Goal: Communication & Community: Answer question/provide support

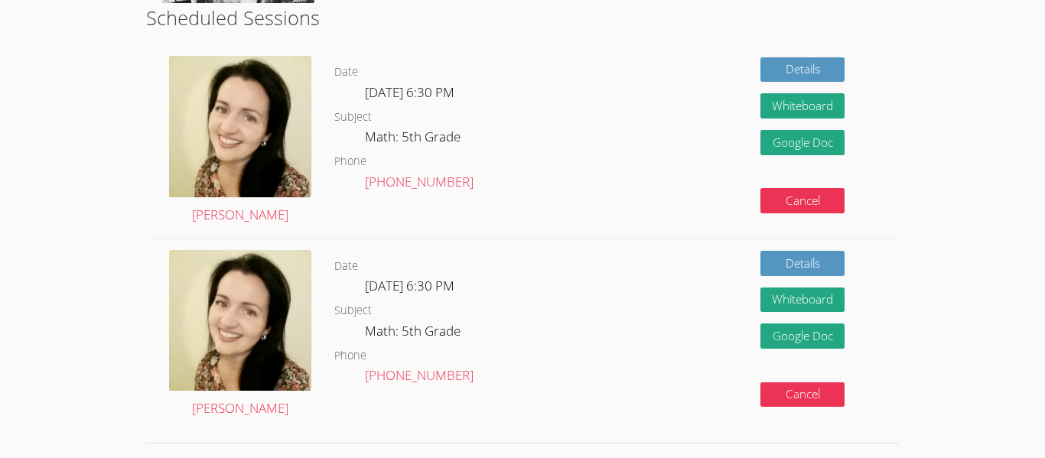
scroll to position [296, 0]
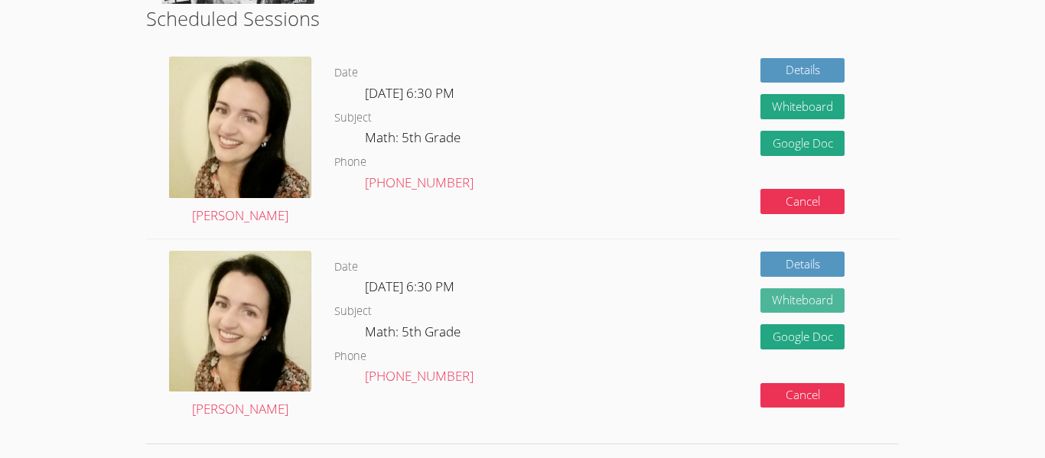
click at [787, 302] on button "Whiteboard" at bounding box center [802, 300] width 84 height 25
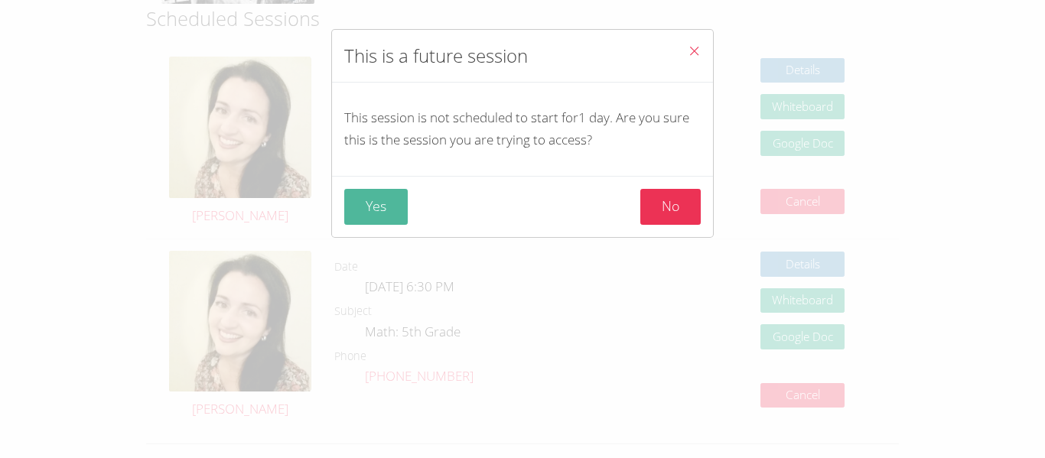
click at [385, 213] on button "Yes" at bounding box center [375, 207] width 63 height 36
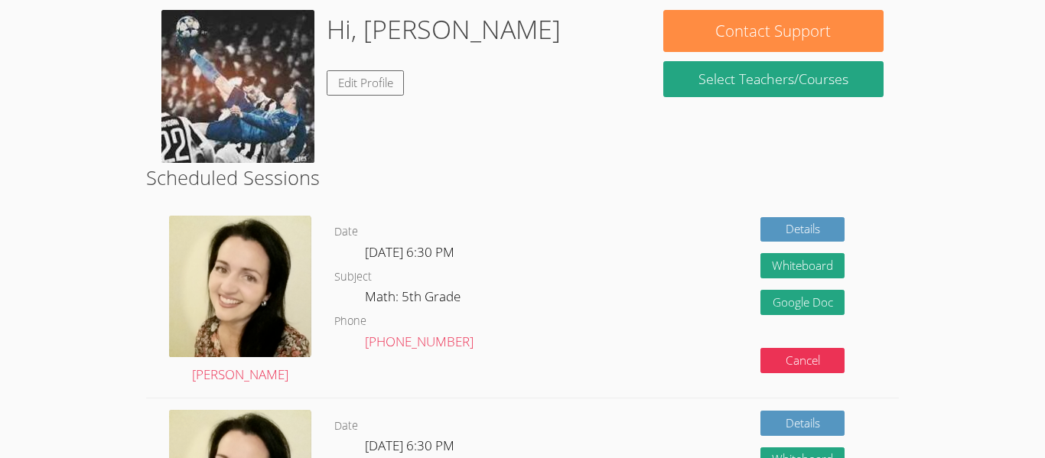
scroll to position [0, 0]
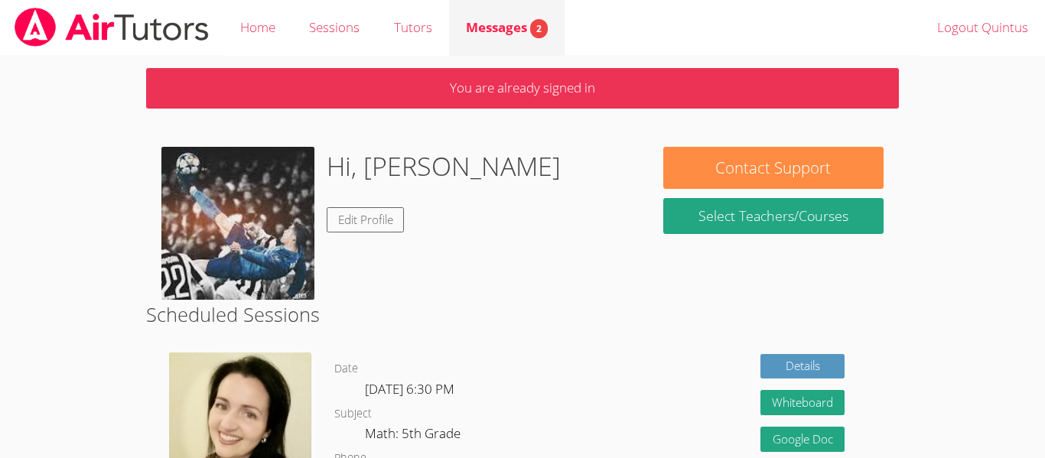
click at [508, 24] on span "Messages 2" at bounding box center [507, 27] width 82 height 18
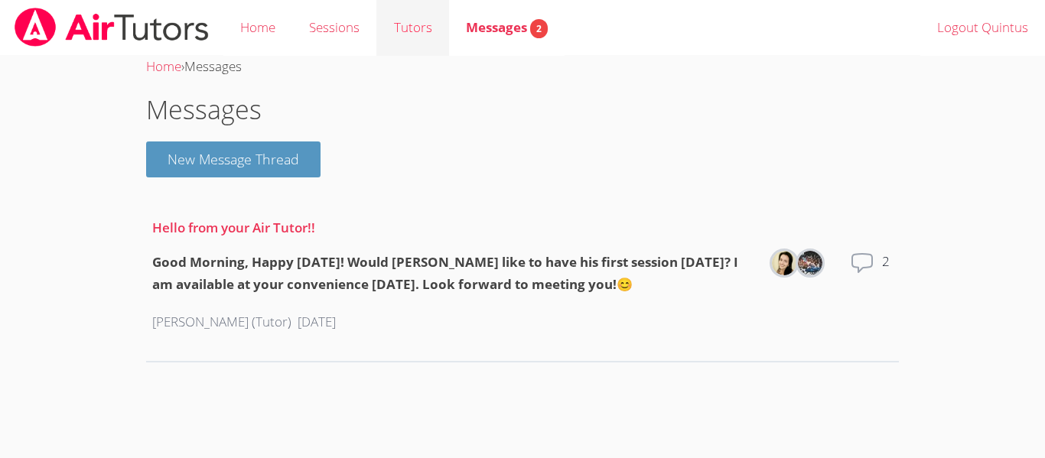
click at [427, 39] on link "Tutors" at bounding box center [412, 28] width 72 height 56
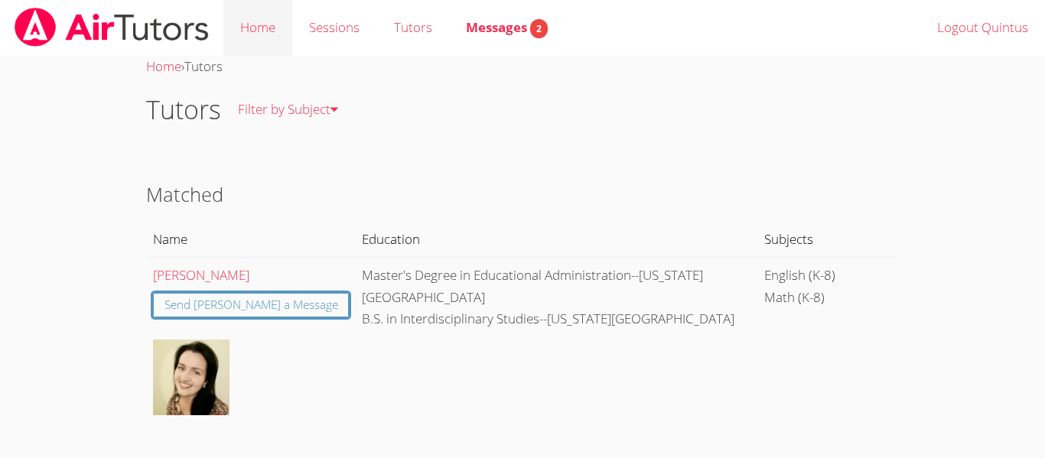
click at [268, 35] on link "Home" at bounding box center [257, 28] width 69 height 56
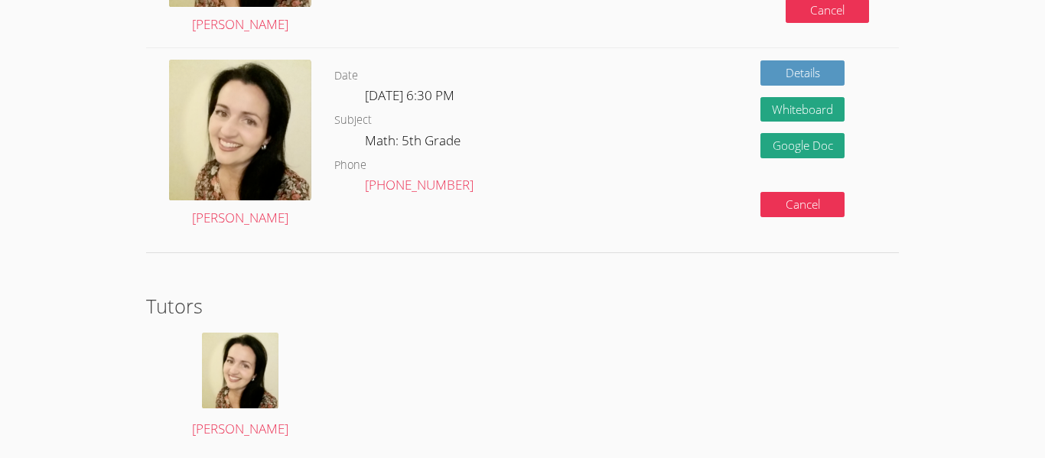
scroll to position [487, 0]
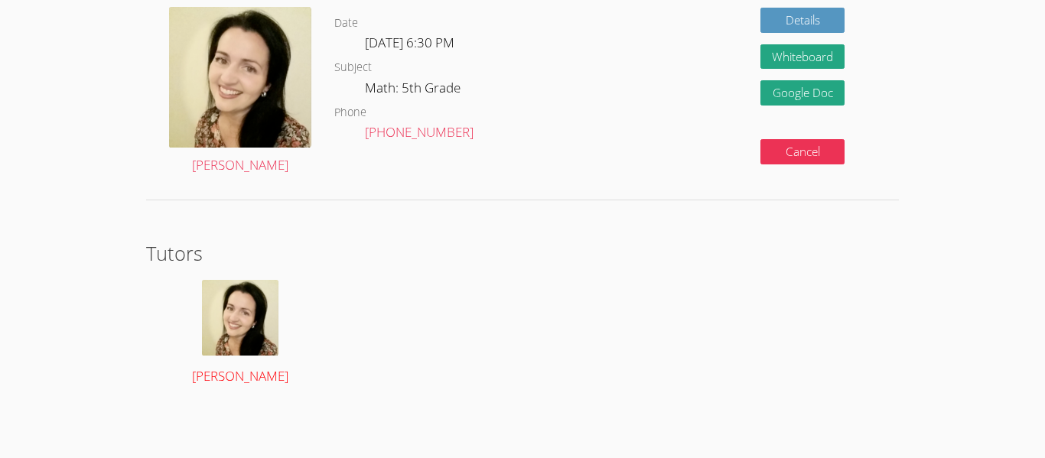
click at [204, 335] on img at bounding box center [240, 318] width 76 height 76
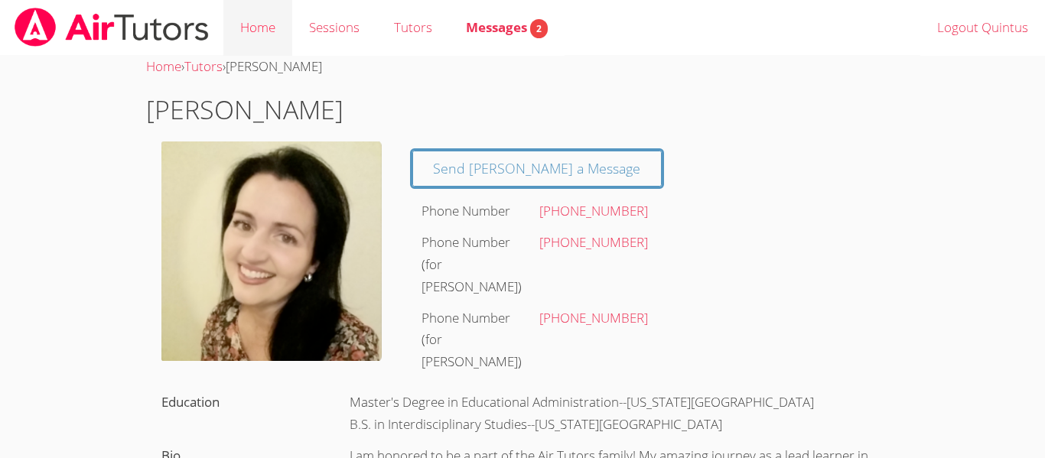
click at [267, 34] on link "Home" at bounding box center [257, 28] width 69 height 56
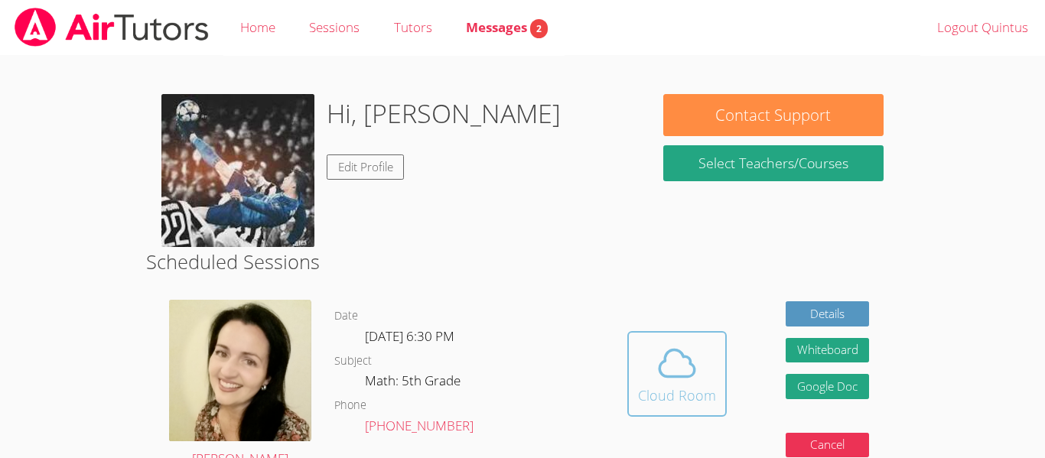
click at [674, 394] on div "Cloud Room" at bounding box center [677, 395] width 78 height 21
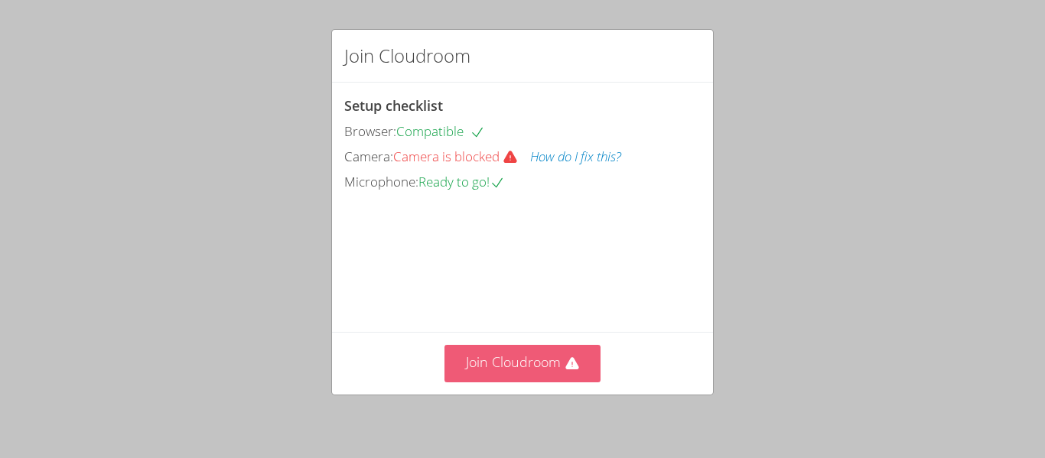
click at [541, 365] on button "Join Cloudroom" at bounding box center [522, 363] width 157 height 37
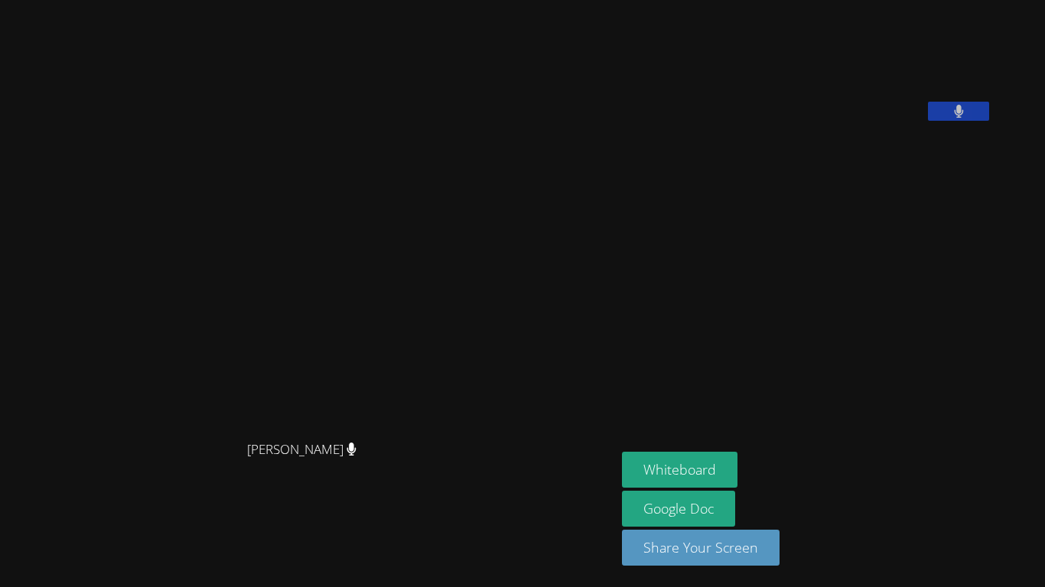
click at [593, 451] on div "[PERSON_NAME]" at bounding box center [307, 463] width 603 height 61
click at [423, 430] on video at bounding box center [307, 263] width 229 height 340
click at [998, 307] on aside "[PERSON_NAME] Whiteboard Google Doc Share Your Screen" at bounding box center [807, 293] width 382 height 587
click at [927, 306] on aside "[PERSON_NAME] Whiteboard Google Doc Share Your Screen" at bounding box center [807, 293] width 382 height 587
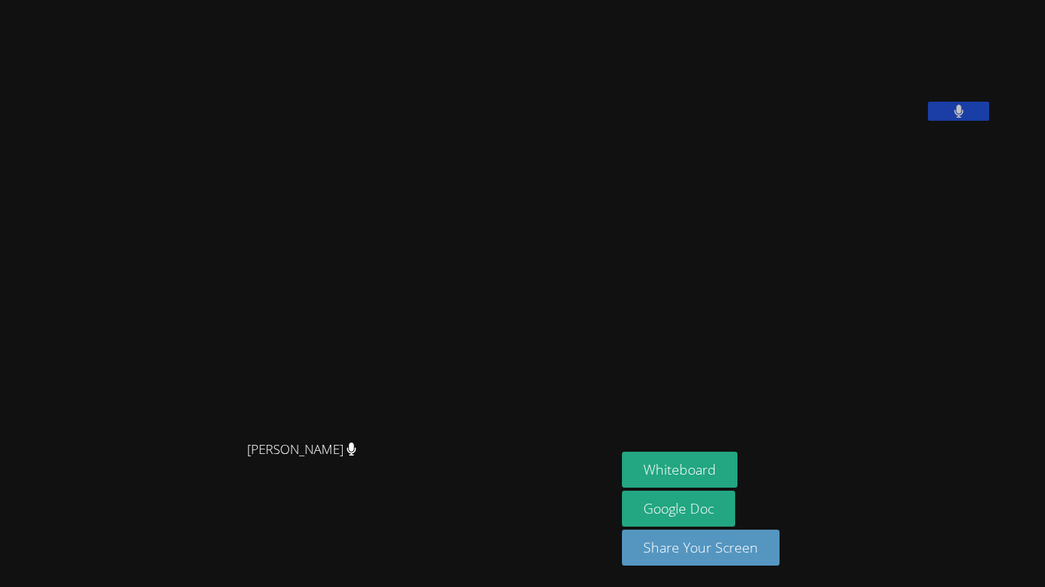
click at [927, 306] on aside "[PERSON_NAME] Whiteboard Google Doc Share Your Screen" at bounding box center [807, 293] width 382 height 587
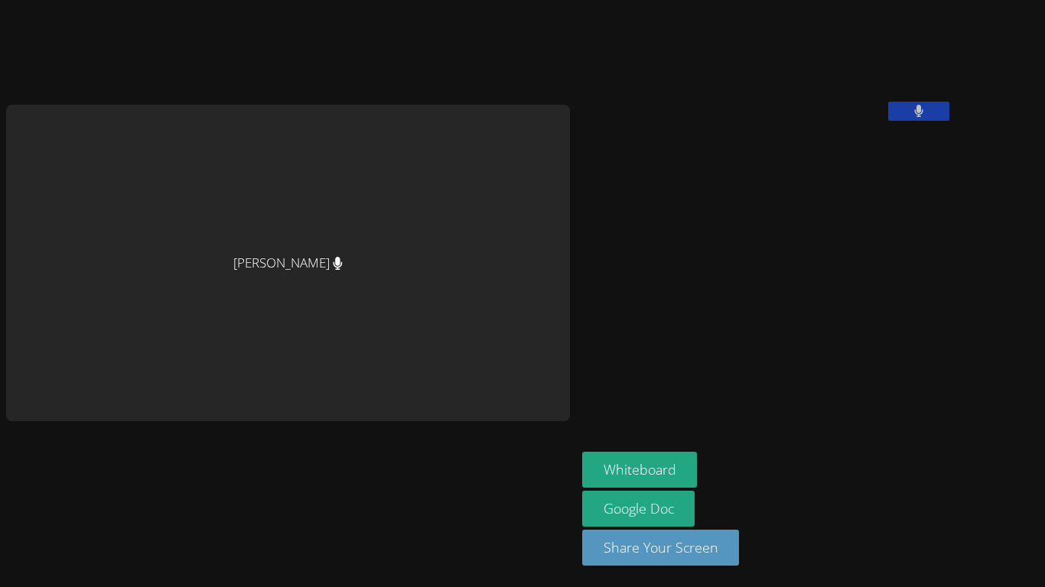
click at [775, 294] on aside "[PERSON_NAME] Whiteboard Google Doc Share Your Screen" at bounding box center [767, 293] width 382 height 587
click at [888, 121] on button at bounding box center [918, 111] width 61 height 19
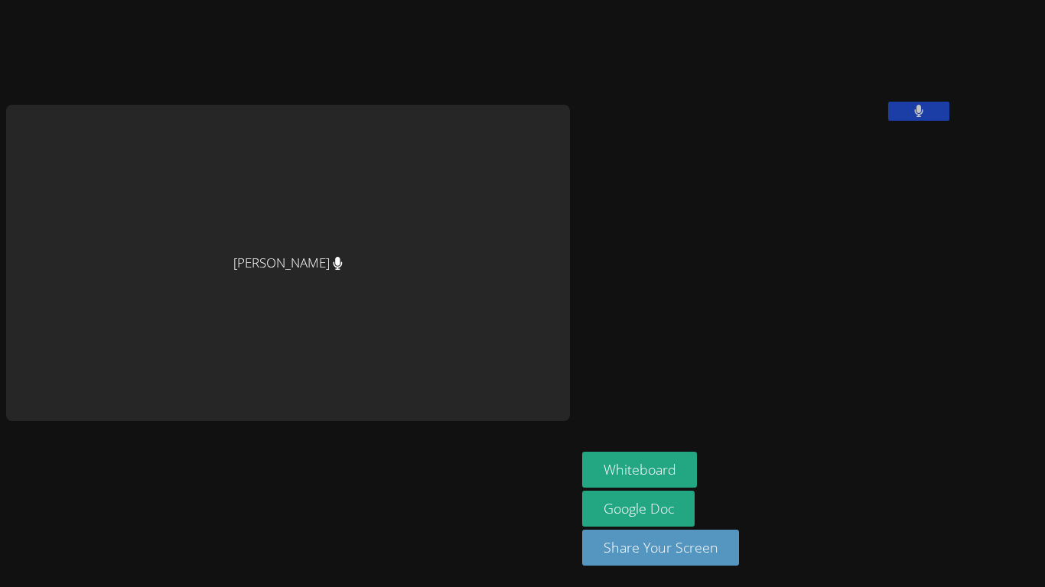
click at [888, 121] on button at bounding box center [918, 111] width 61 height 19
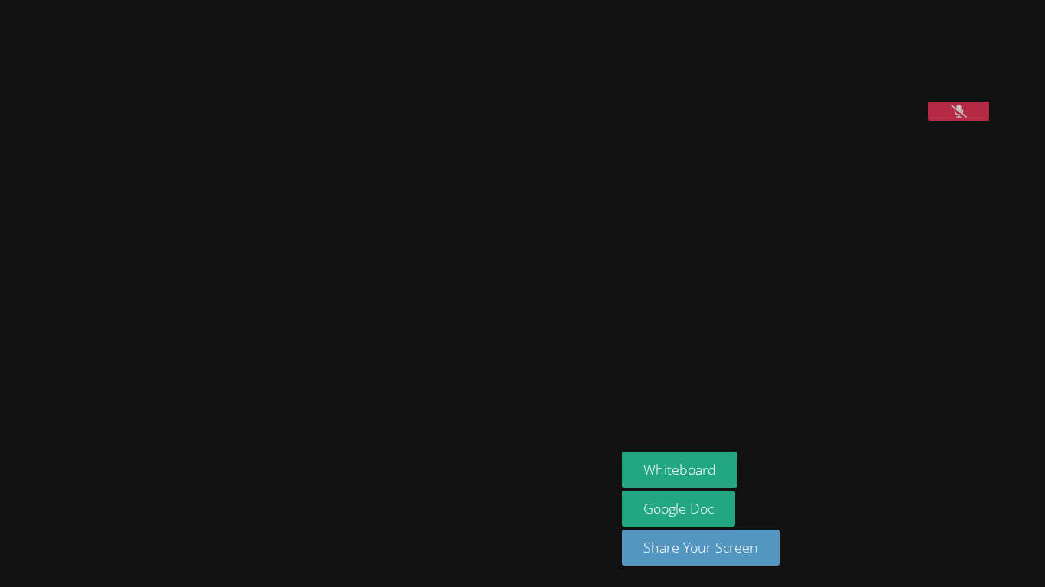
click at [829, 198] on div "[PERSON_NAME] [PERSON_NAME] Whiteboard Google Doc Share Your Screen" at bounding box center [522, 293] width 1045 height 587
click at [801, 121] on video at bounding box center [736, 63] width 229 height 115
click at [974, 121] on button at bounding box center [958, 111] width 61 height 19
click at [283, 258] on video at bounding box center [307, 263] width 229 height 340
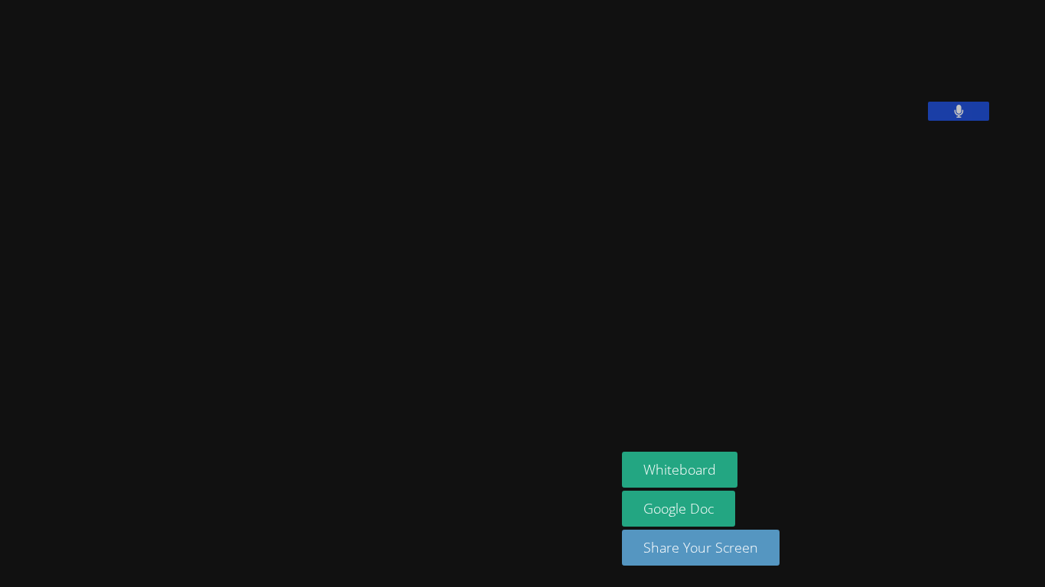
click at [292, 275] on video at bounding box center [307, 263] width 229 height 340
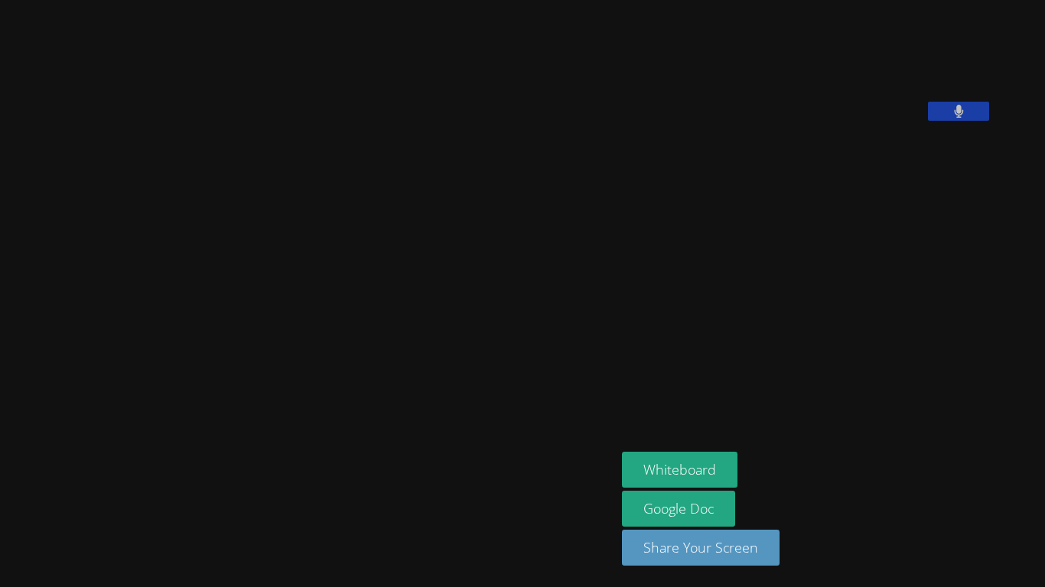
click at [292, 275] on video at bounding box center [307, 263] width 229 height 340
click at [423, 105] on video at bounding box center [307, 263] width 229 height 340
click at [423, 138] on video at bounding box center [307, 263] width 229 height 340
click at [305, 205] on video at bounding box center [307, 263] width 229 height 340
click at [193, 242] on video at bounding box center [307, 263] width 229 height 340
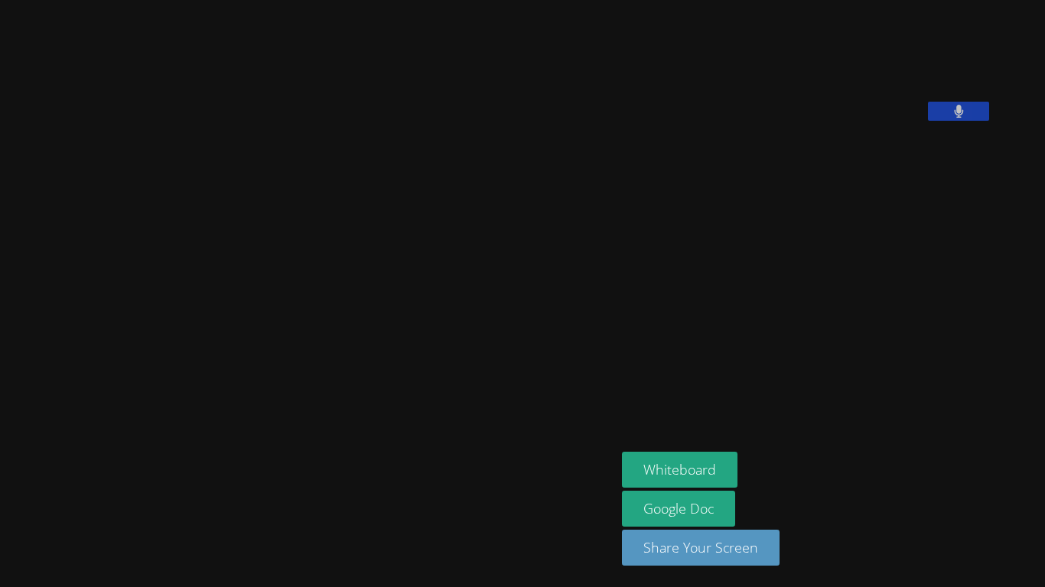
click at [357, 216] on video at bounding box center [307, 263] width 229 height 340
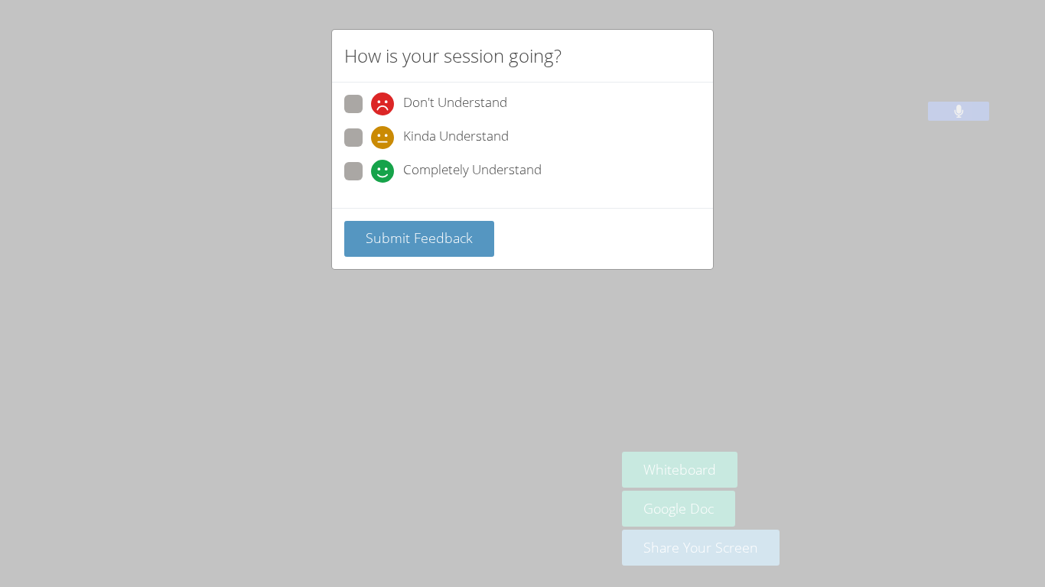
click at [412, 171] on span "Completely Understand" at bounding box center [472, 171] width 138 height 23
click at [384, 171] on input "Completely Understand" at bounding box center [377, 168] width 13 height 13
radio input "true"
click at [457, 236] on span "Submit Feedback" at bounding box center [419, 238] width 107 height 18
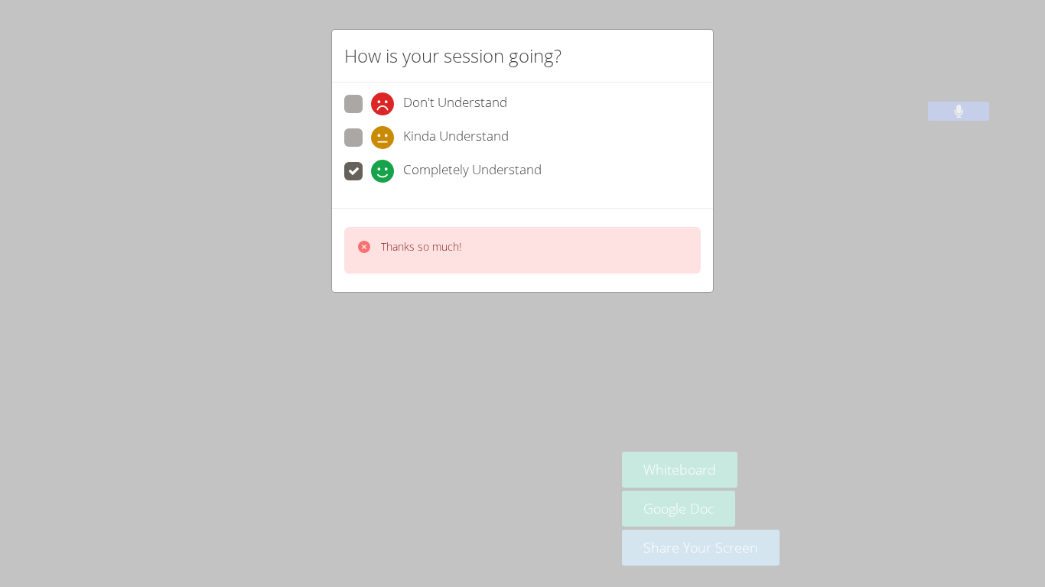
click at [736, 356] on div "How is your session going? Don't Understand Kinda Understand Completely Underst…" at bounding box center [522, 293] width 1045 height 587
click at [423, 324] on video at bounding box center [307, 263] width 229 height 340
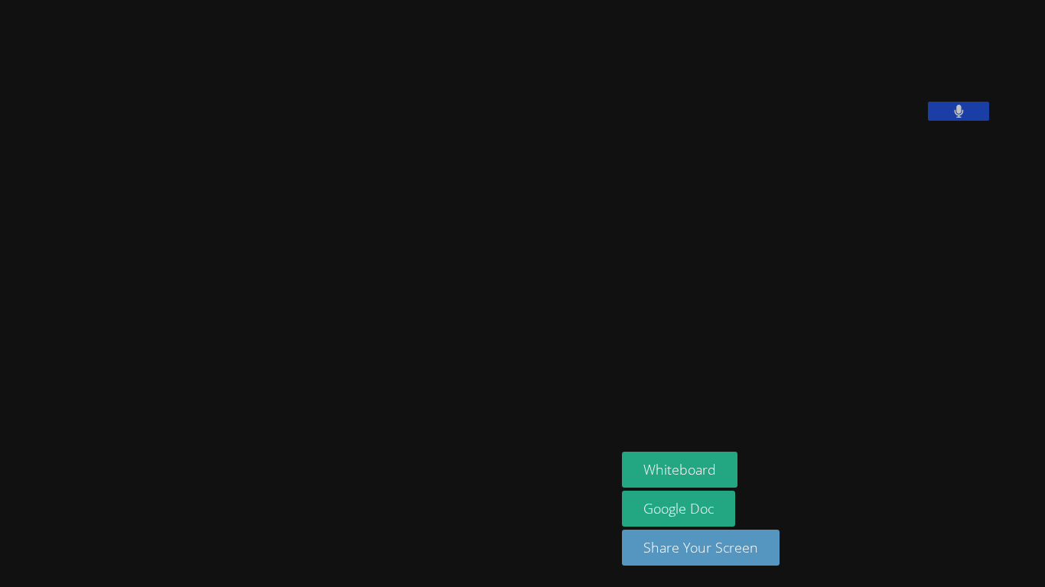
click at [423, 211] on video at bounding box center [307, 263] width 229 height 340
click at [401, 241] on video at bounding box center [307, 263] width 229 height 340
click at [737, 457] on button "Whiteboard" at bounding box center [679, 470] width 115 height 36
